Goal: Navigation & Orientation: Find specific page/section

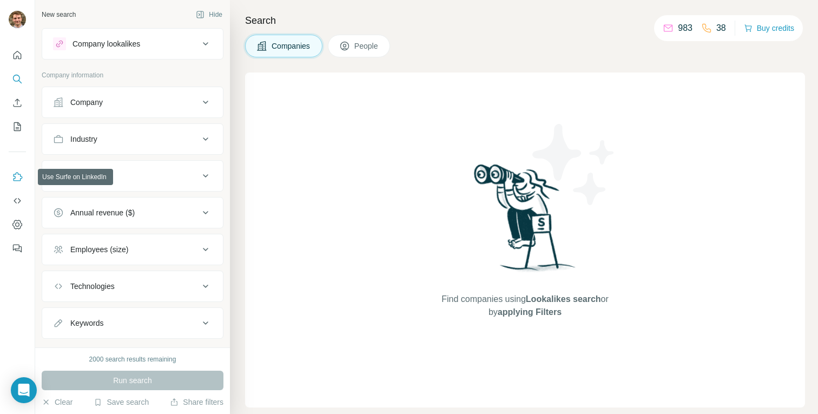
click at [15, 180] on icon "Use Surfe on LinkedIn" at bounding box center [17, 177] width 11 height 11
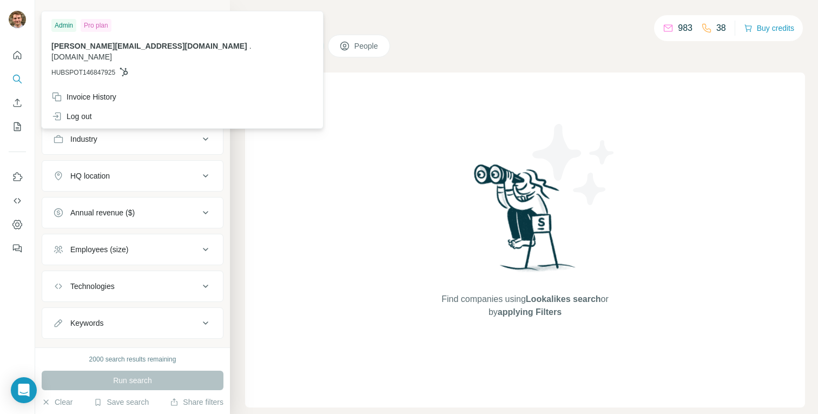
click at [18, 17] on img at bounding box center [17, 19] width 17 height 17
click at [13, 18] on img at bounding box center [17, 19] width 17 height 17
click at [18, 243] on icon "Feedback" at bounding box center [17, 248] width 11 height 11
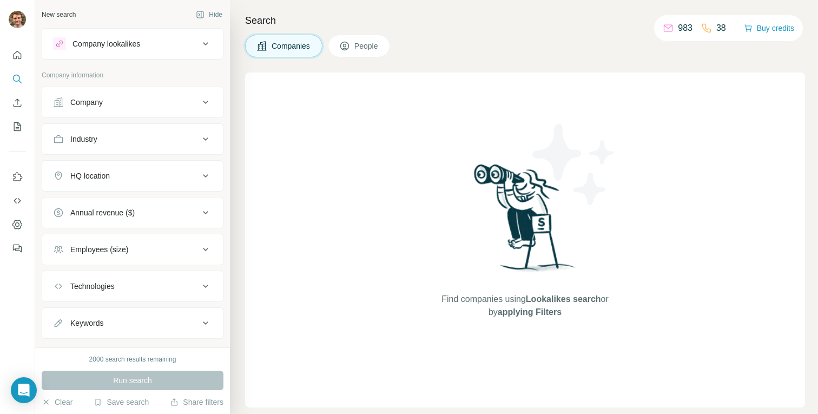
click at [678, 31] on p "983" at bounding box center [685, 28] width 15 height 13
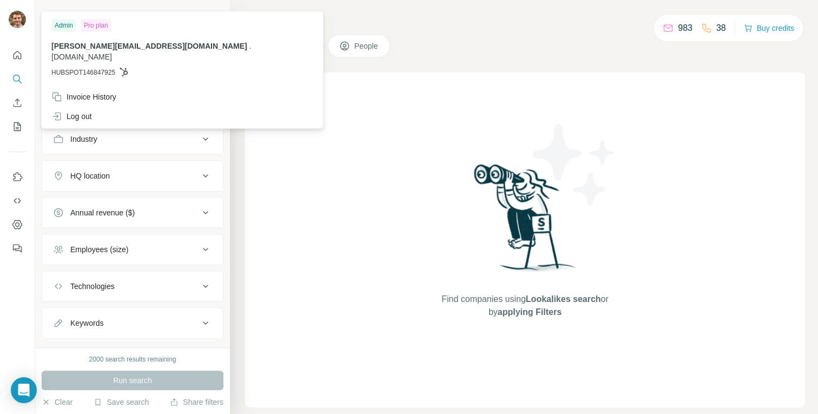
click at [27, 23] on div at bounding box center [18, 21] width 31 height 36
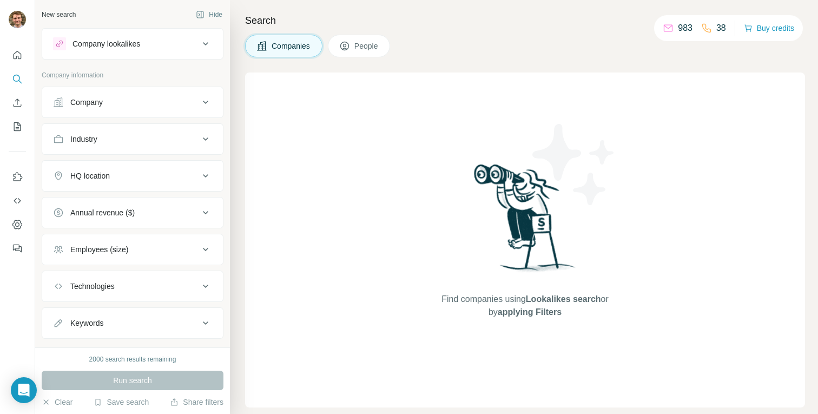
click at [20, 19] on img at bounding box center [17, 19] width 17 height 17
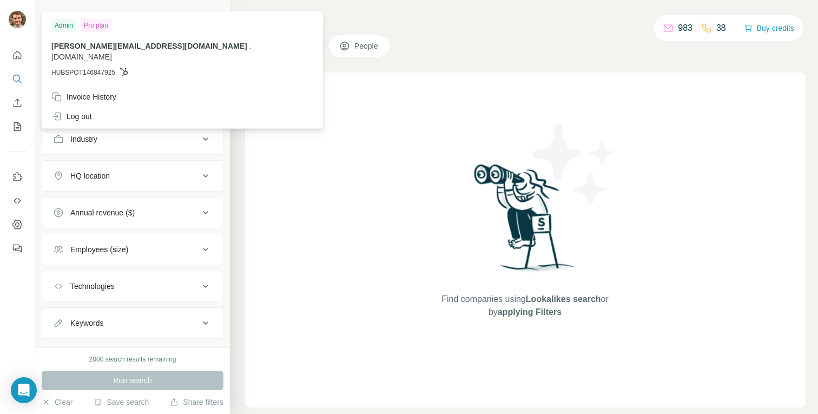
click at [20, 19] on img at bounding box center [17, 19] width 17 height 17
click at [18, 57] on icon "Quick start" at bounding box center [17, 55] width 11 height 11
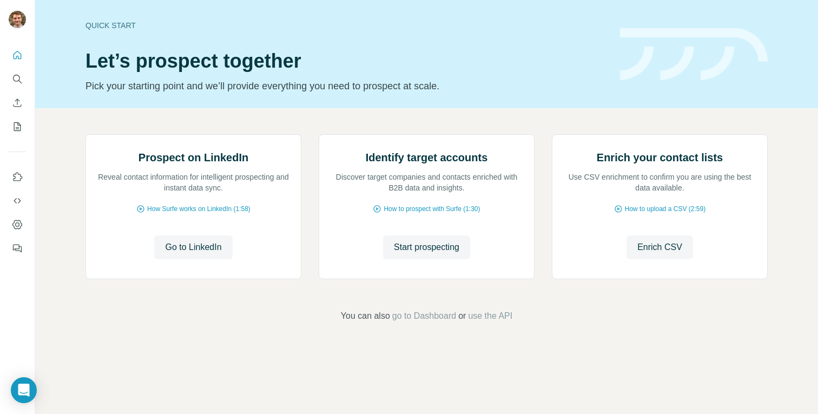
scroll to position [54, 0]
click at [435, 322] on span "go to Dashboard" at bounding box center [424, 315] width 64 height 13
click at [18, 129] on icon "My lists" at bounding box center [18, 125] width 5 height 7
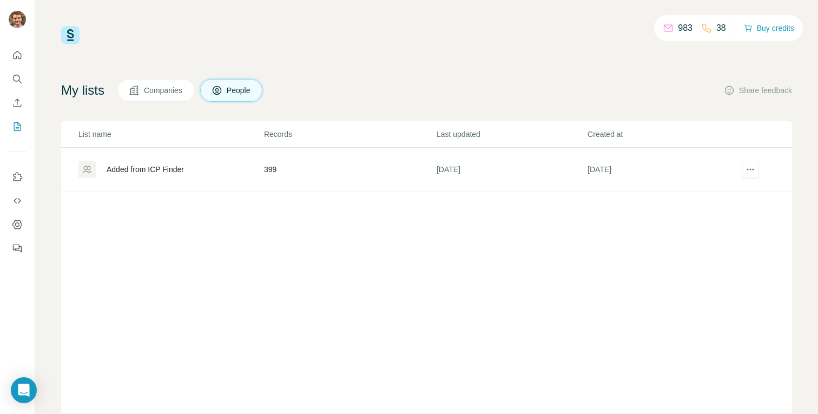
click at [394, 61] on div "983 38 Buy credits My lists Companies People Share feedback List name Records L…" at bounding box center [426, 219] width 731 height 387
click at [157, 170] on div "Added from ICP Finder" at bounding box center [145, 169] width 77 height 11
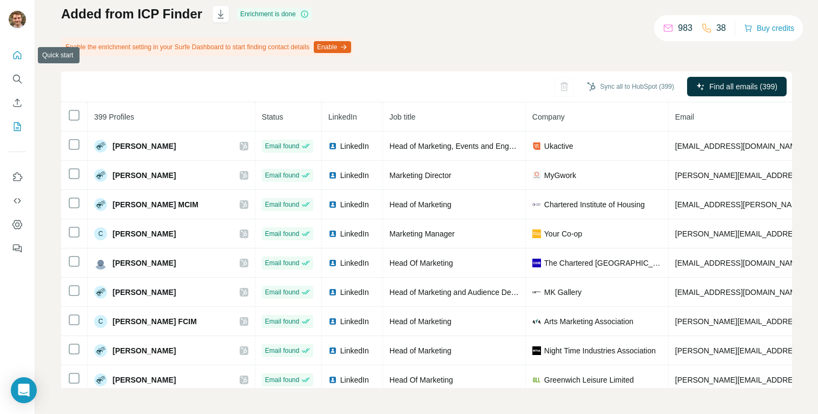
click at [17, 52] on icon "Quick start" at bounding box center [17, 55] width 11 height 11
